Goal: Task Accomplishment & Management: Manage account settings

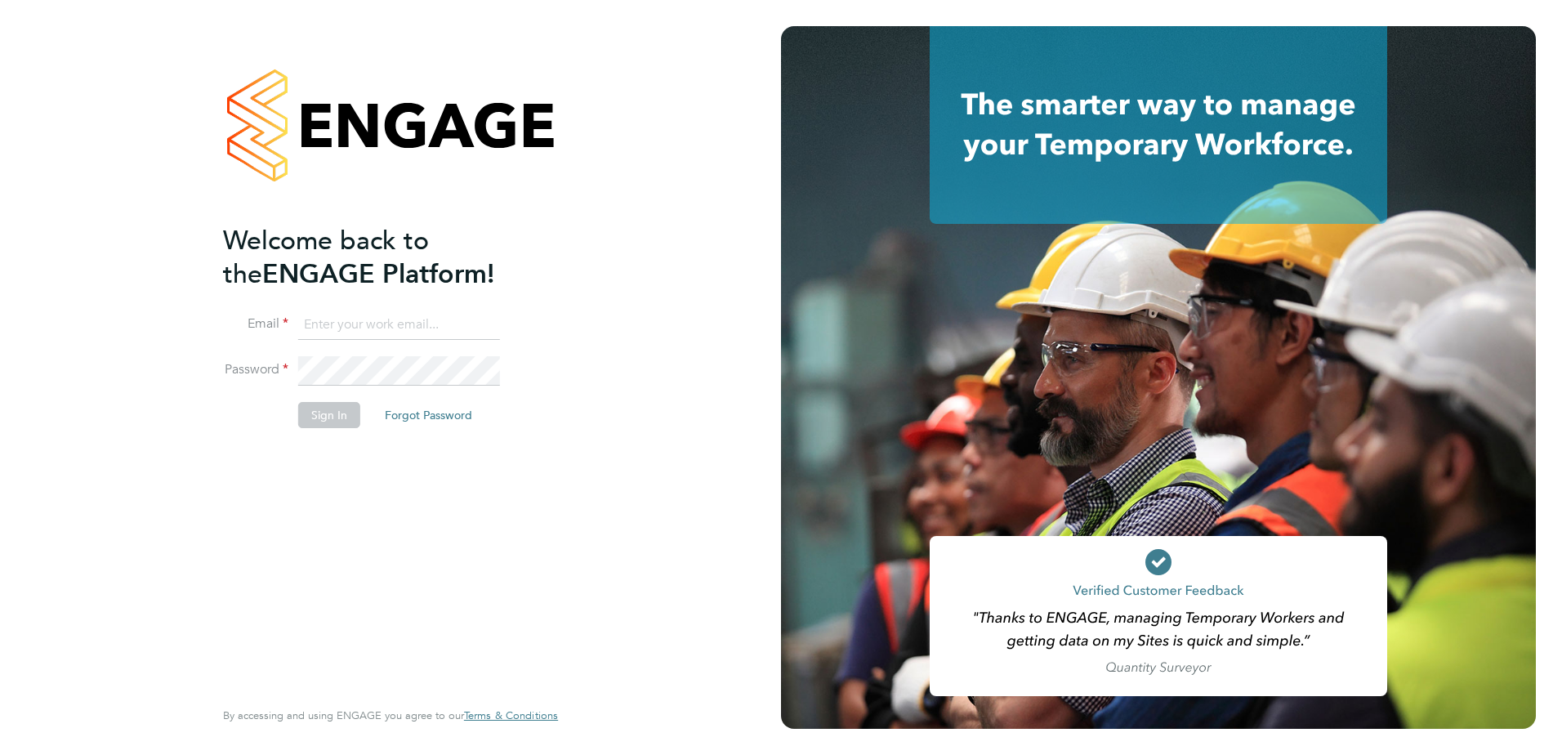
type input "jason.kite@vistry.co.uk"
click at [329, 414] on button "Sign In" at bounding box center [329, 415] width 62 height 26
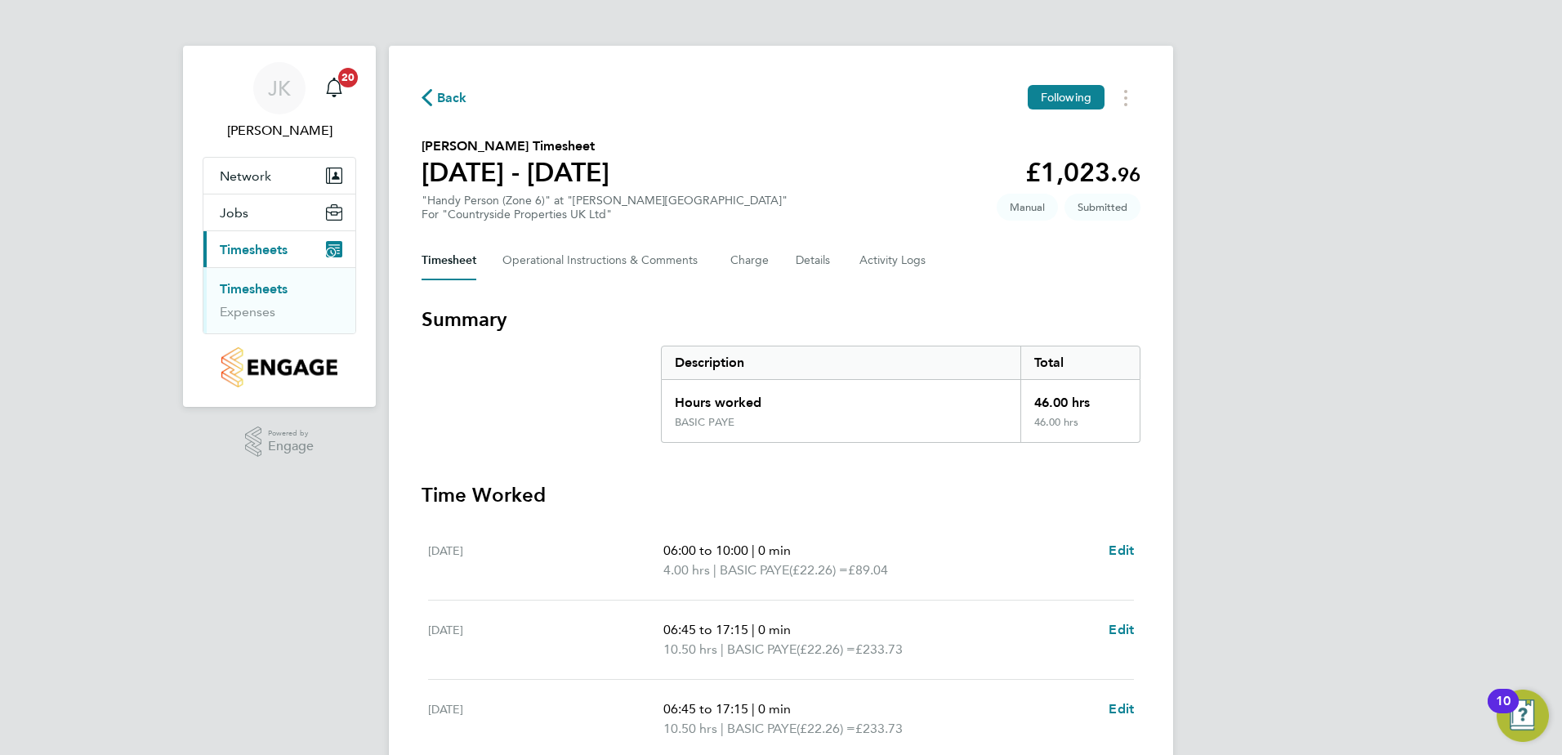
click at [333, 482] on div "JK [PERSON_NAME] Notifications 20 Applications: Network Team Members Sites Jobs…" at bounding box center [781, 590] width 1562 height 1181
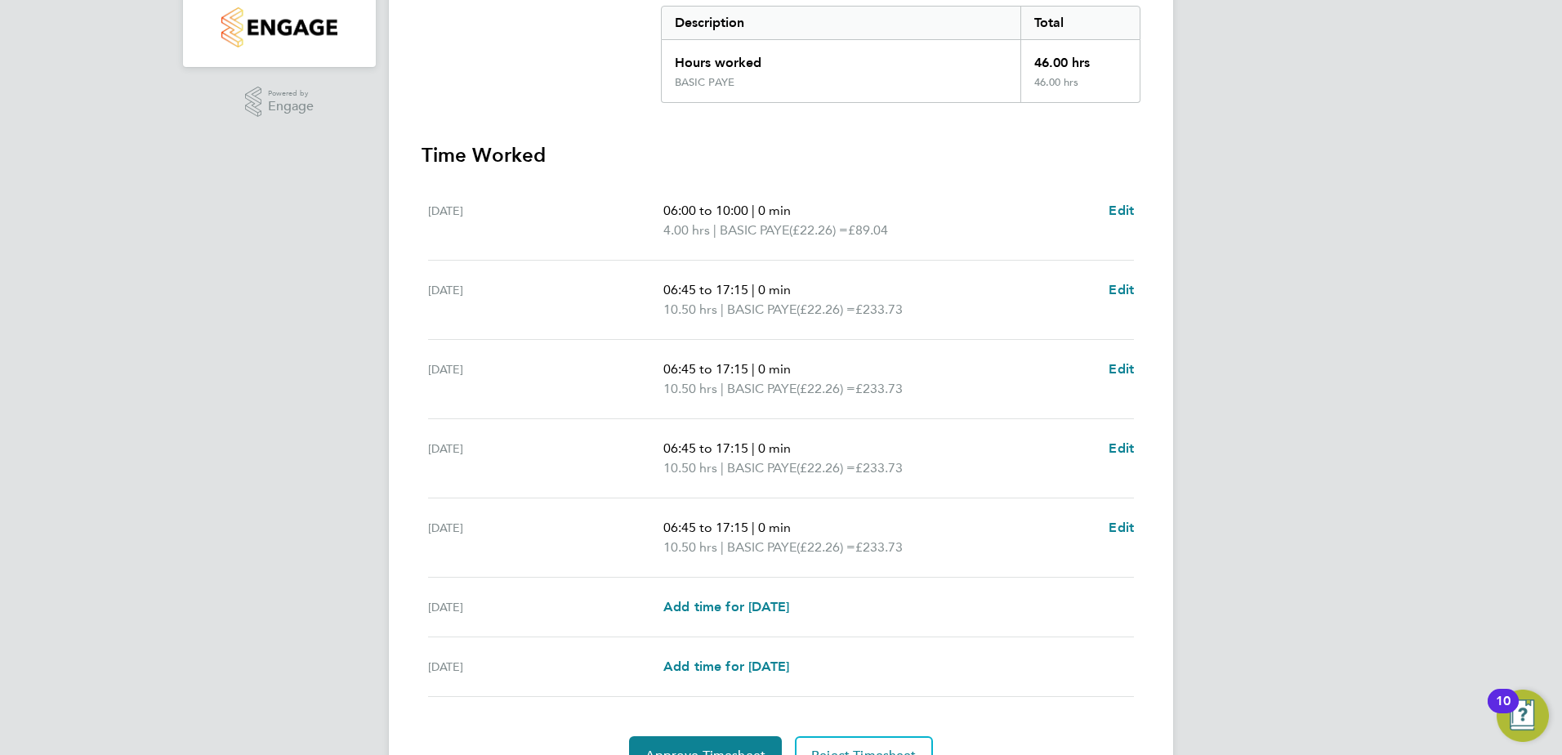
scroll to position [416, 0]
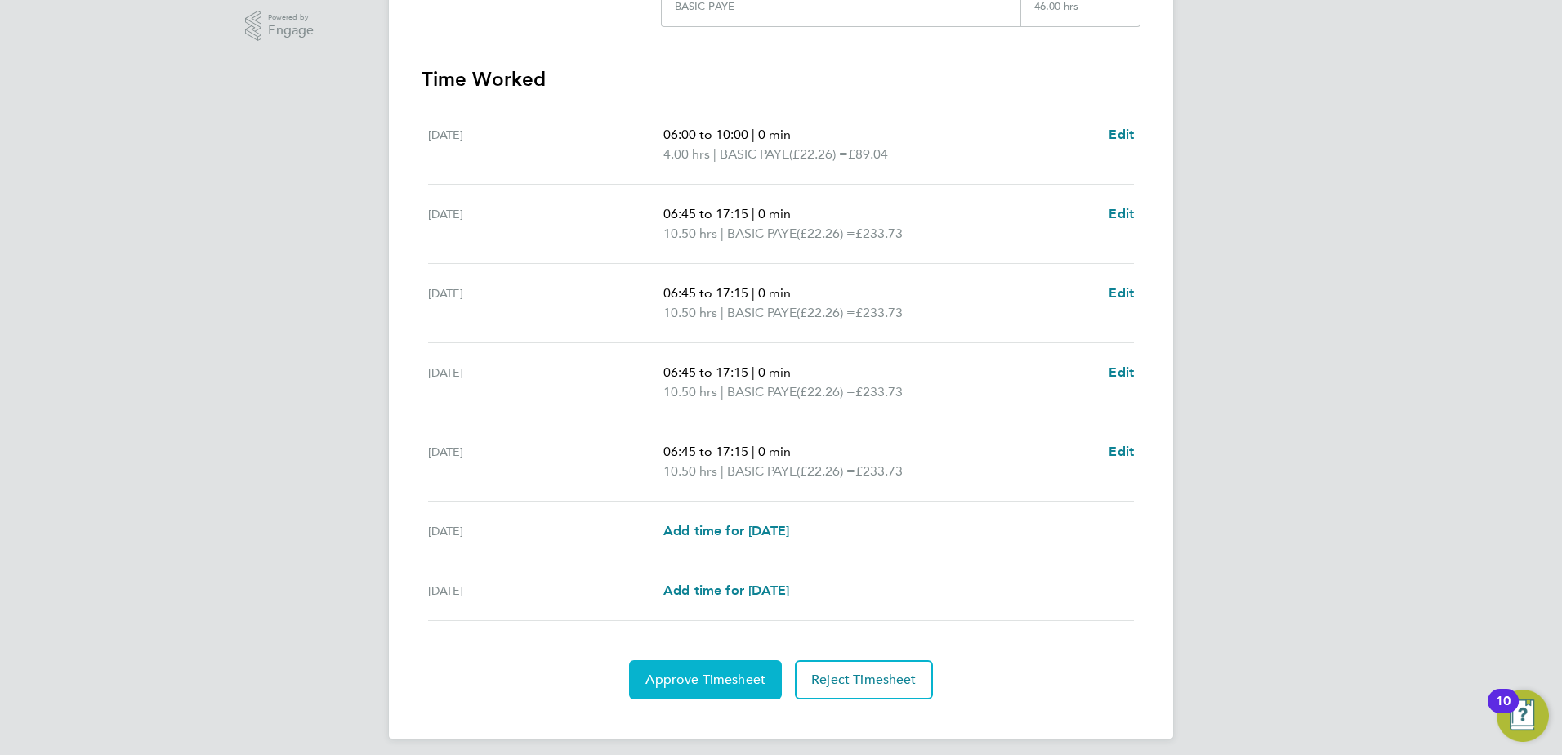
click at [709, 680] on span "Approve Timesheet" at bounding box center [706, 680] width 120 height 16
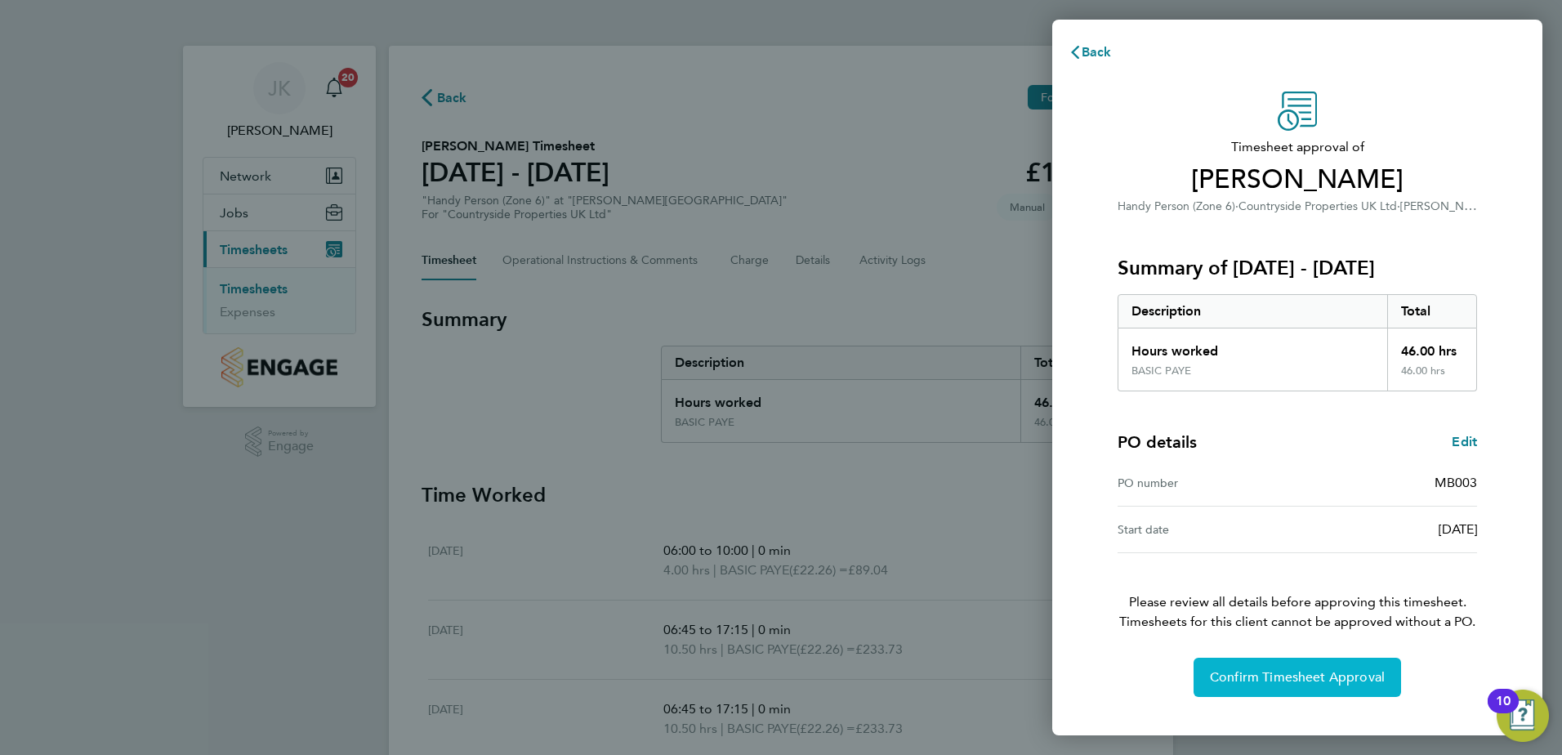
click at [1238, 682] on span "Confirm Timesheet Approval" at bounding box center [1297, 677] width 175 height 16
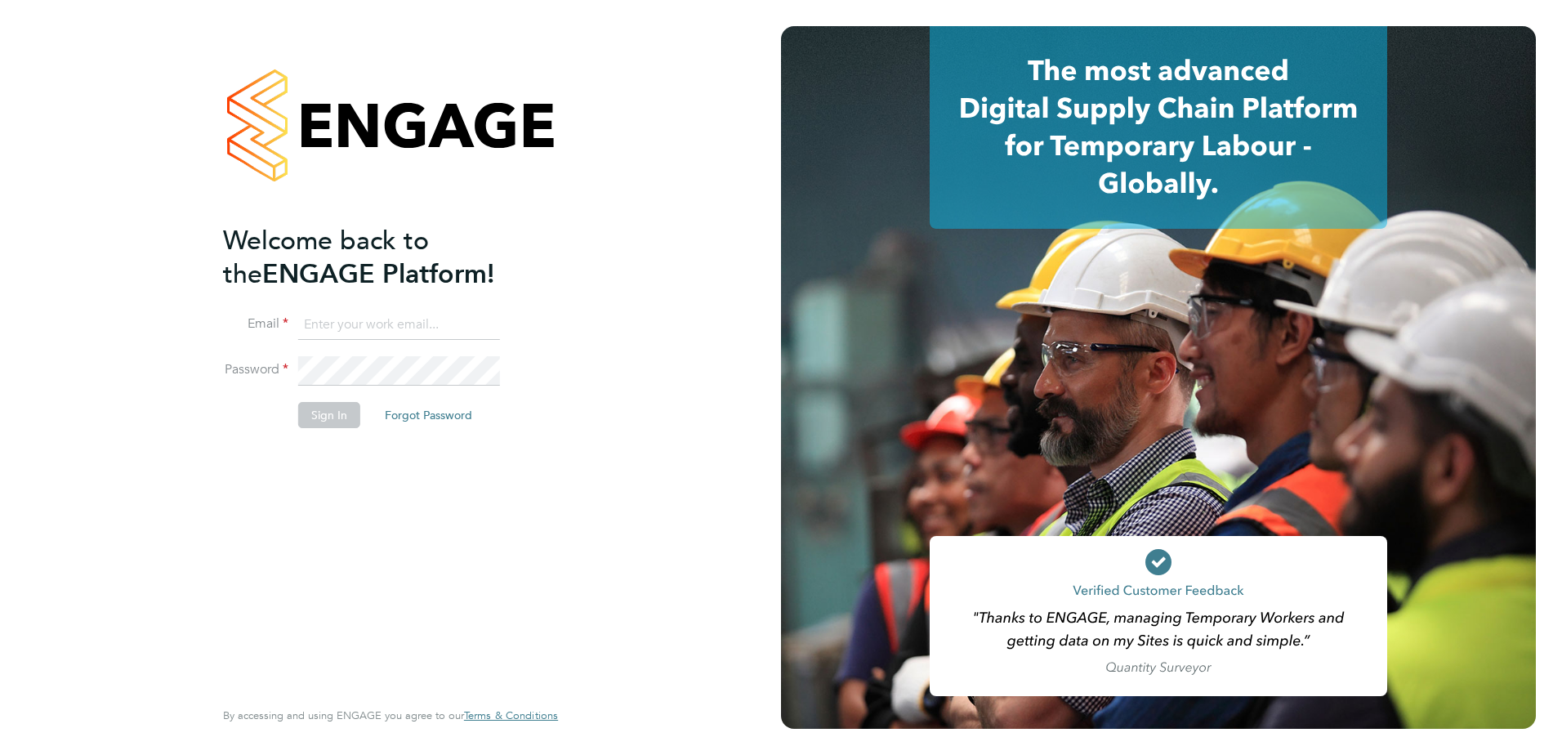
type input "jason.kite@vistry.co.uk"
click at [321, 416] on button "Sign In" at bounding box center [329, 415] width 62 height 26
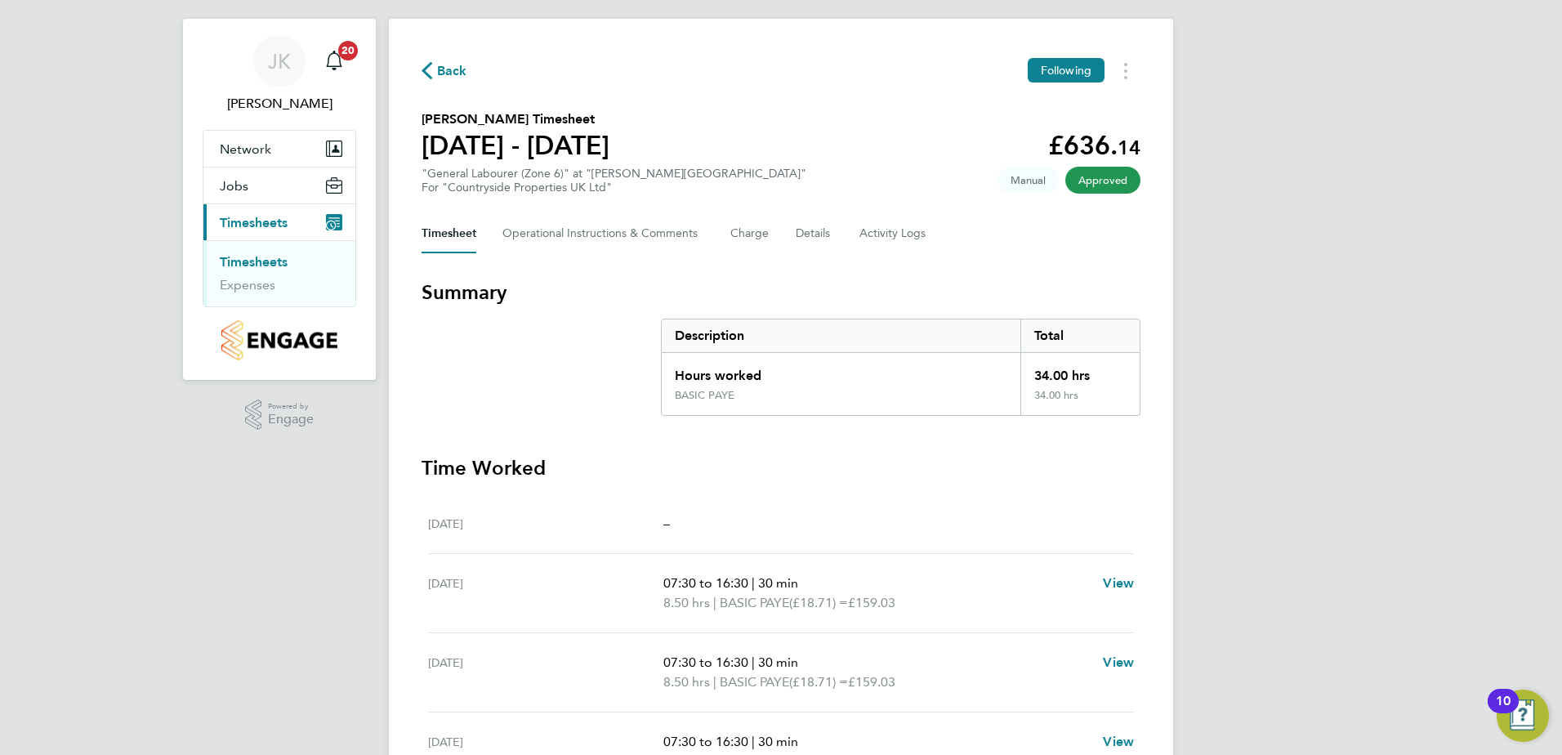
scroll to position [28, 0]
